Goal: Transaction & Acquisition: Purchase product/service

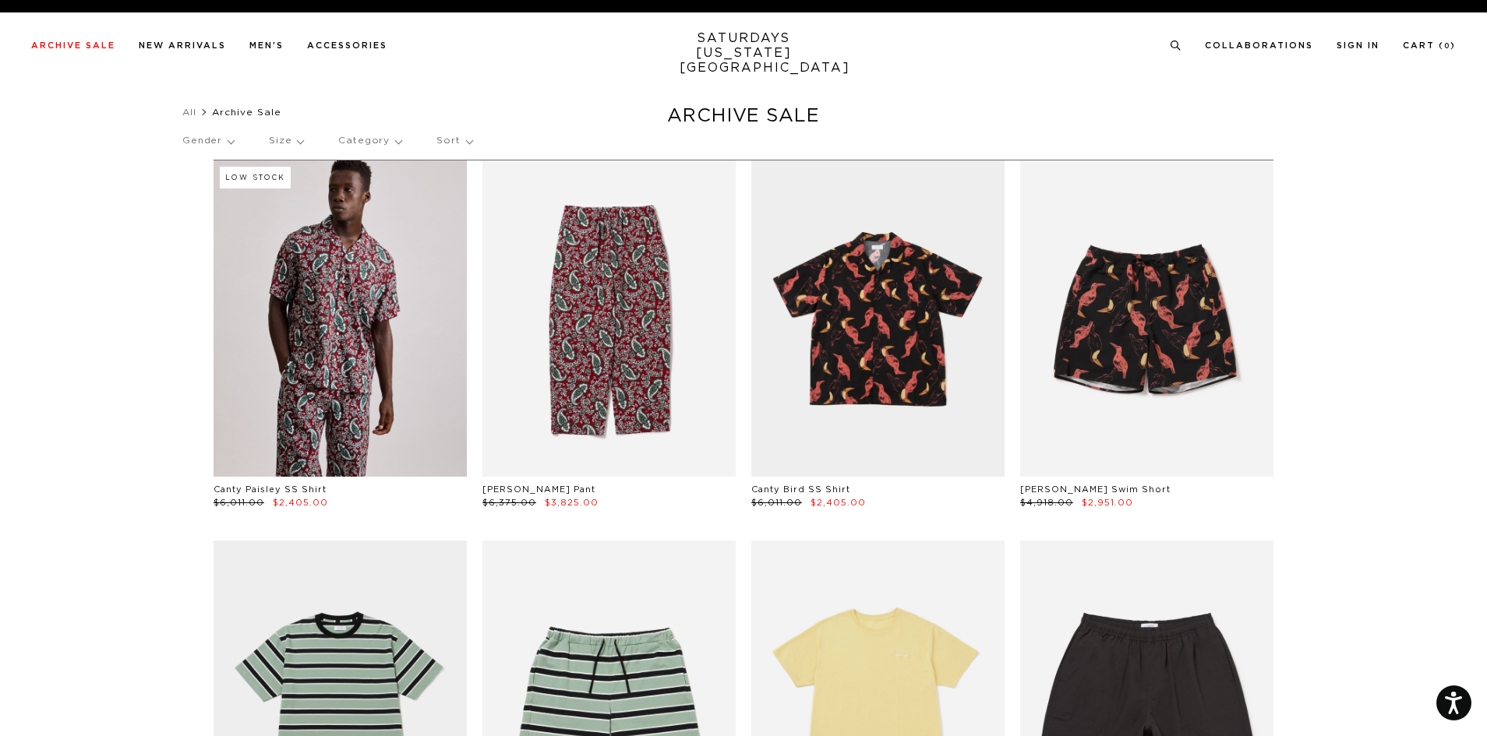
click at [218, 139] on p "Gender" at bounding box center [207, 141] width 51 height 36
click at [373, 141] on p "Category" at bounding box center [369, 141] width 63 height 36
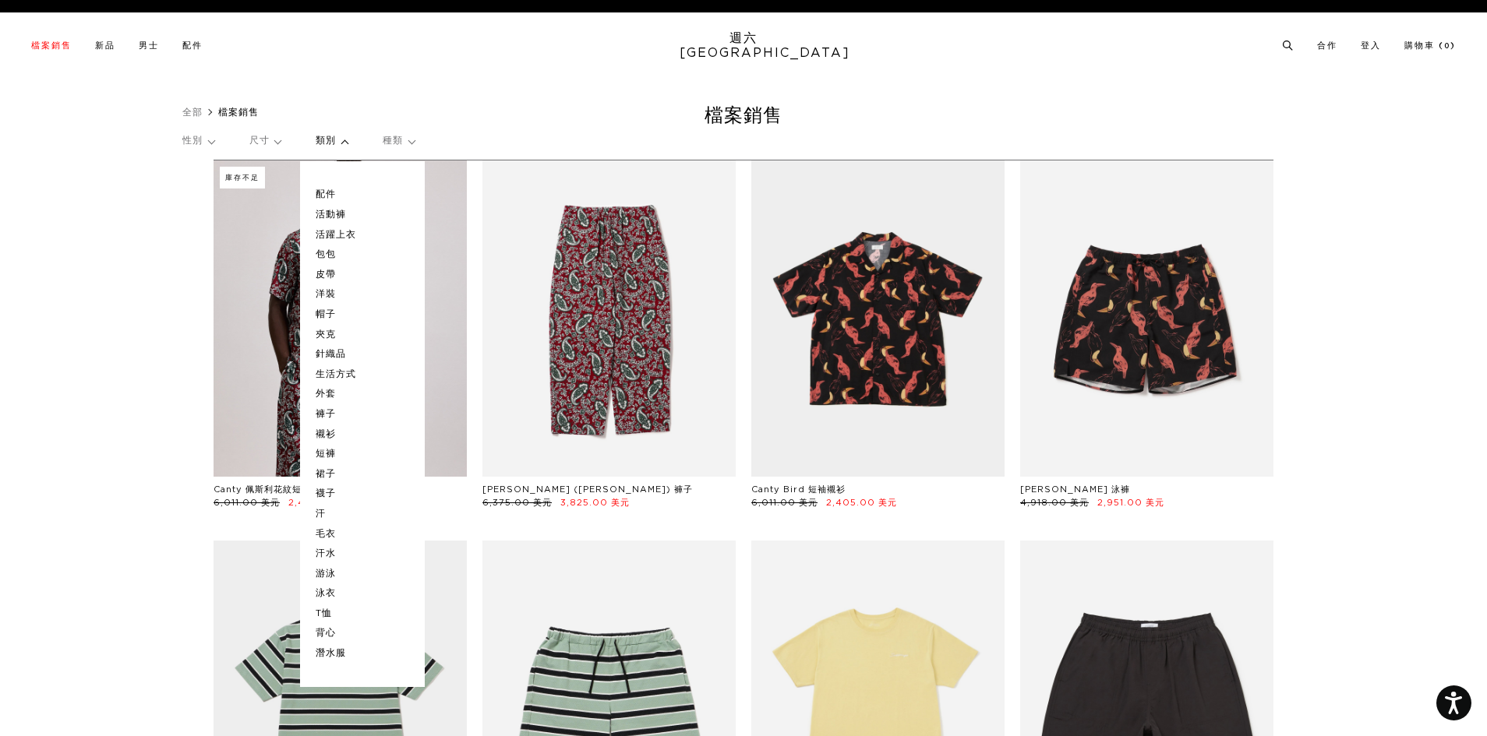
click at [330, 414] on font "褲子" at bounding box center [326, 413] width 20 height 9
click at [348, 139] on p "類別" at bounding box center [332, 141] width 32 height 36
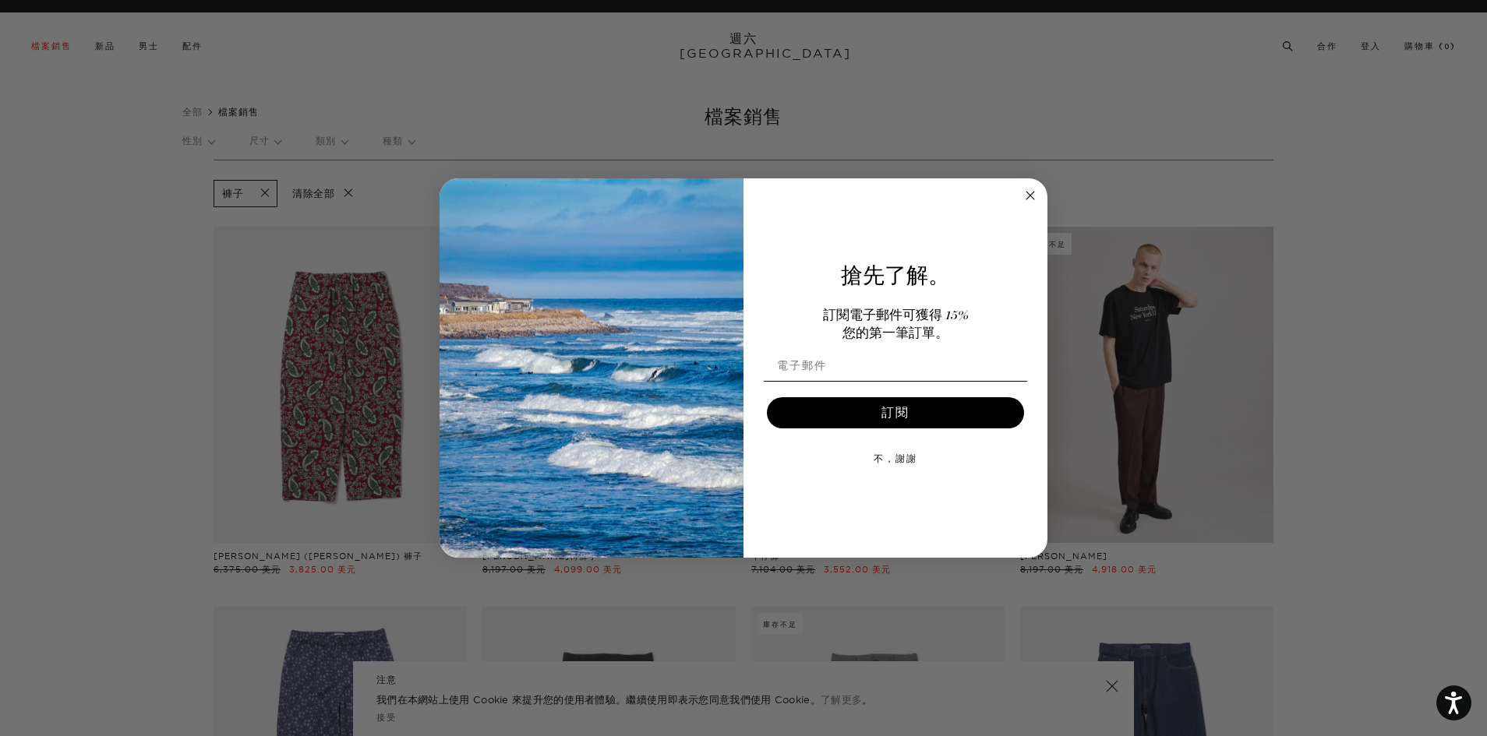
click at [1035, 198] on circle "關閉對話框" at bounding box center [1030, 195] width 18 height 18
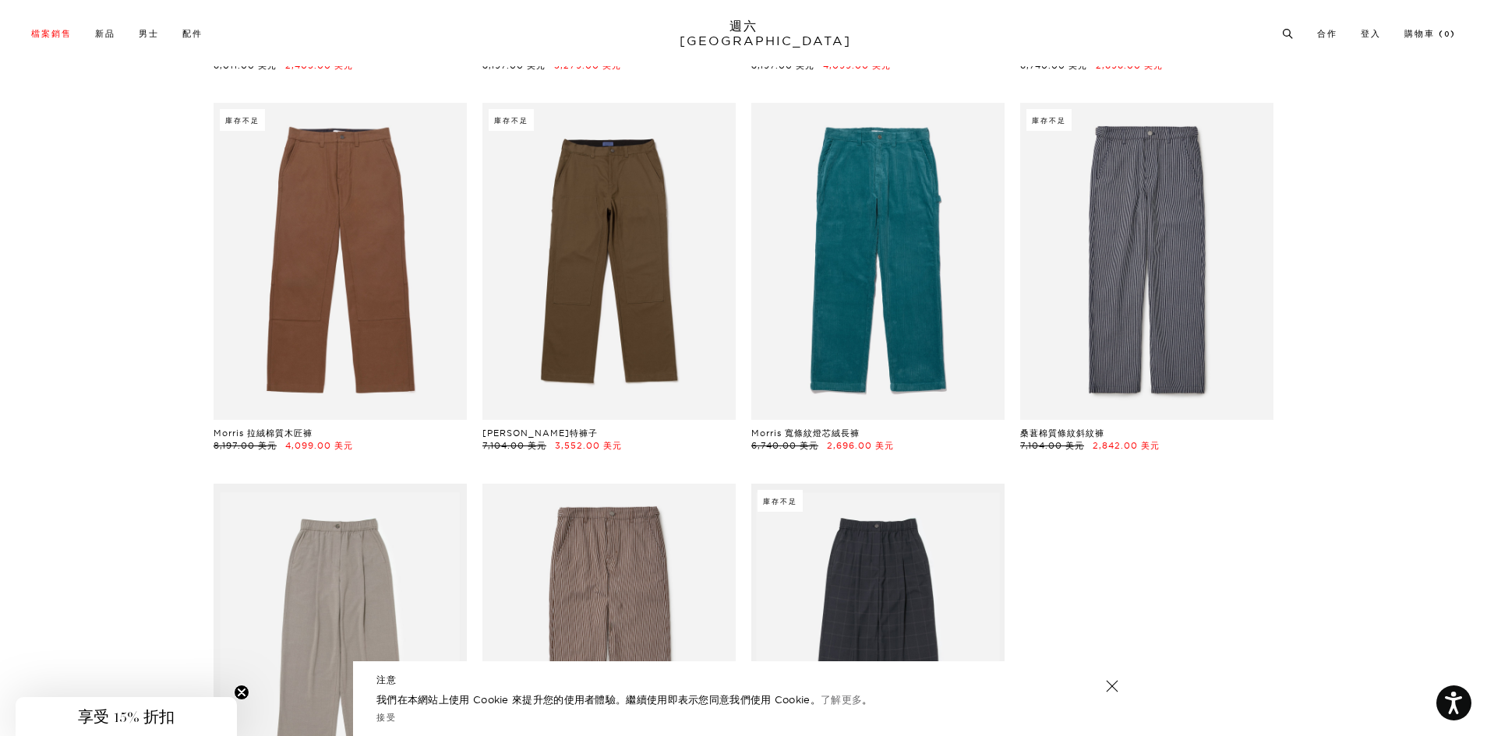
scroll to position [1558, 0]
